Goal: Check status: Check status

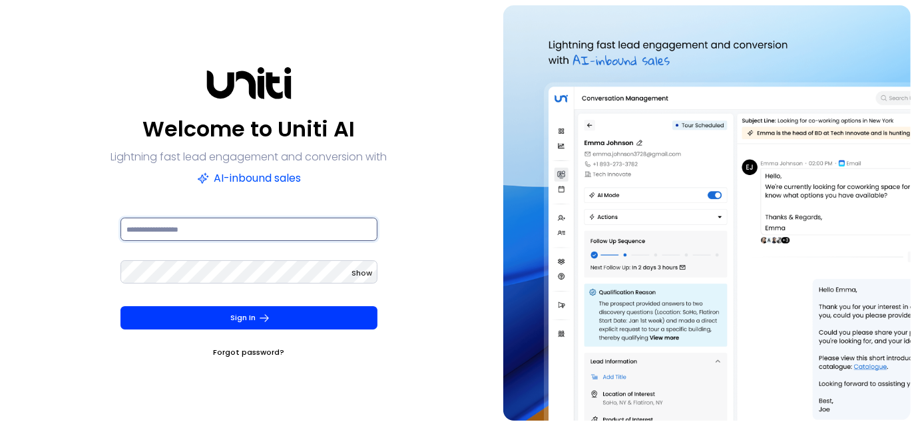
click at [249, 231] on input at bounding box center [249, 229] width 258 height 23
type input "**********"
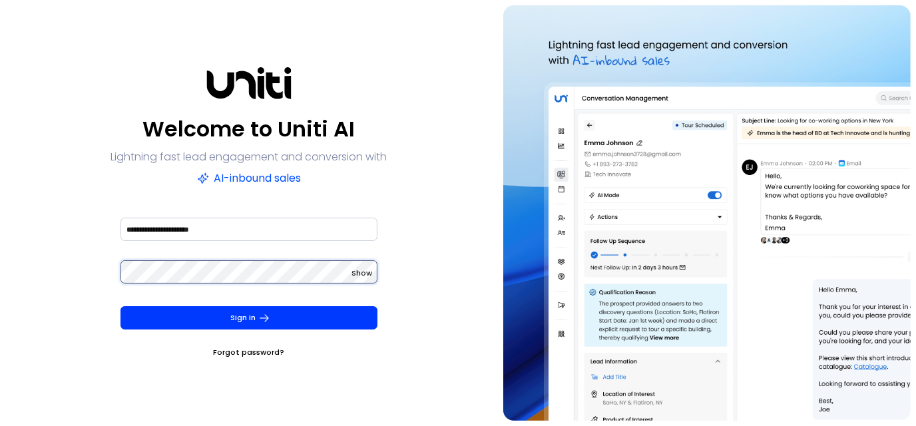
click at [120, 306] on button "Sign In" at bounding box center [249, 317] width 258 height 23
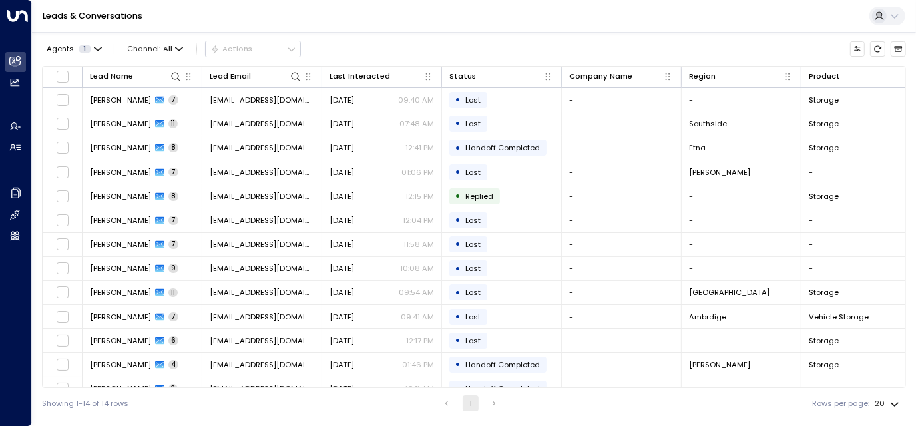
click at [564, 27] on div "Leads & Conversations" at bounding box center [474, 16] width 884 height 33
click at [518, 146] on span "Handoff Completed" at bounding box center [502, 147] width 75 height 11
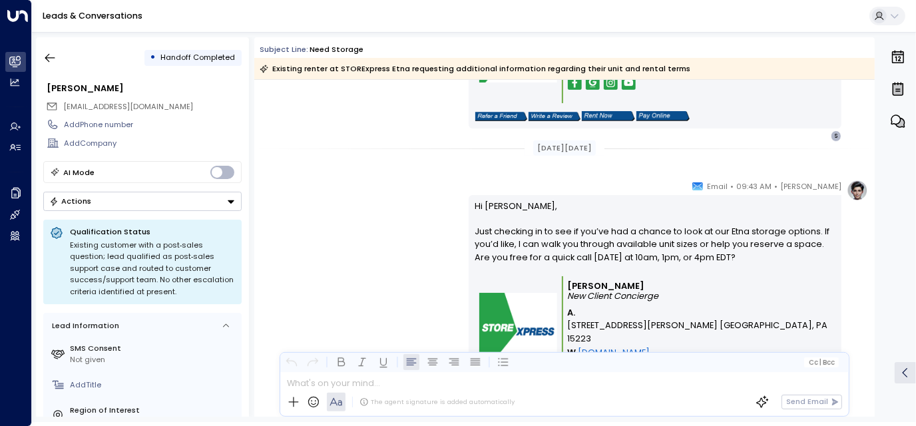
scroll to position [429, 0]
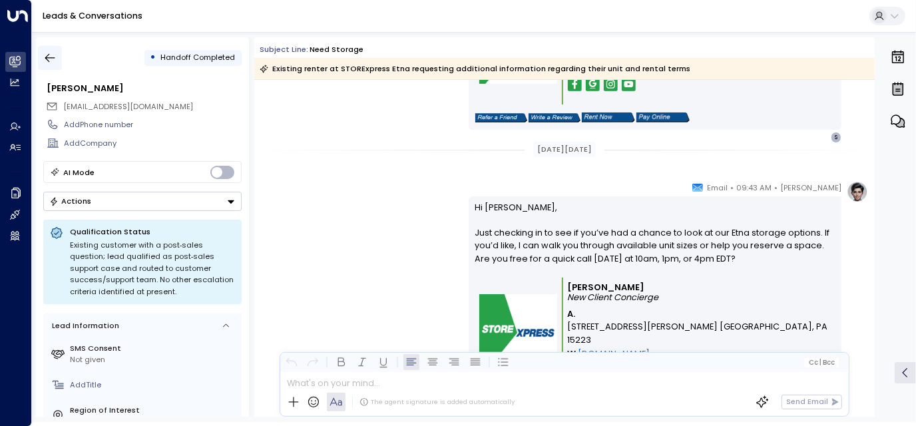
click at [56, 53] on icon "button" at bounding box center [49, 57] width 13 height 13
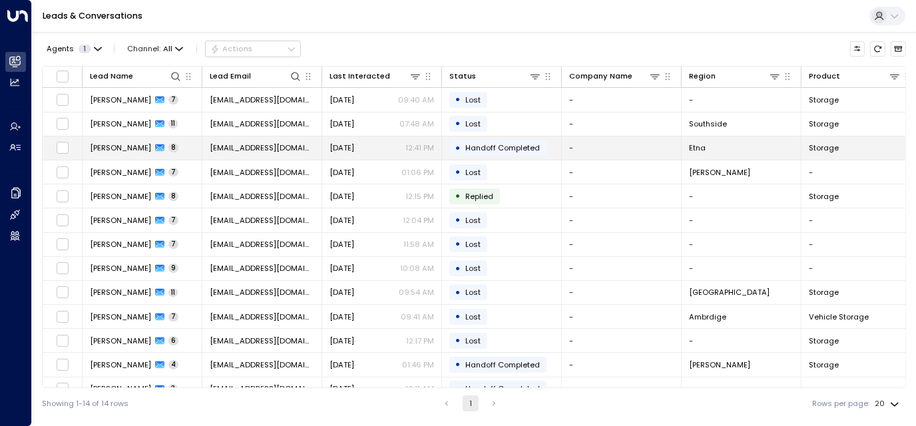
click at [463, 158] on td "• Handoff Completed" at bounding box center [502, 147] width 120 height 23
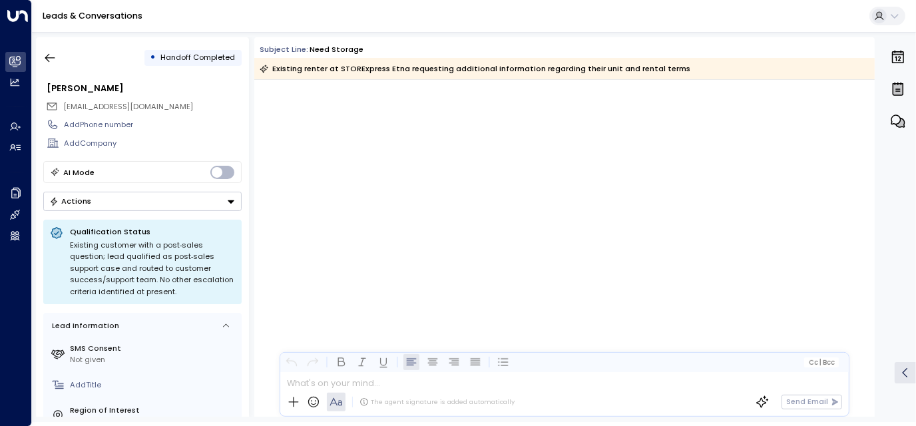
scroll to position [2720, 0]
